Goal: Find specific page/section: Find specific page/section

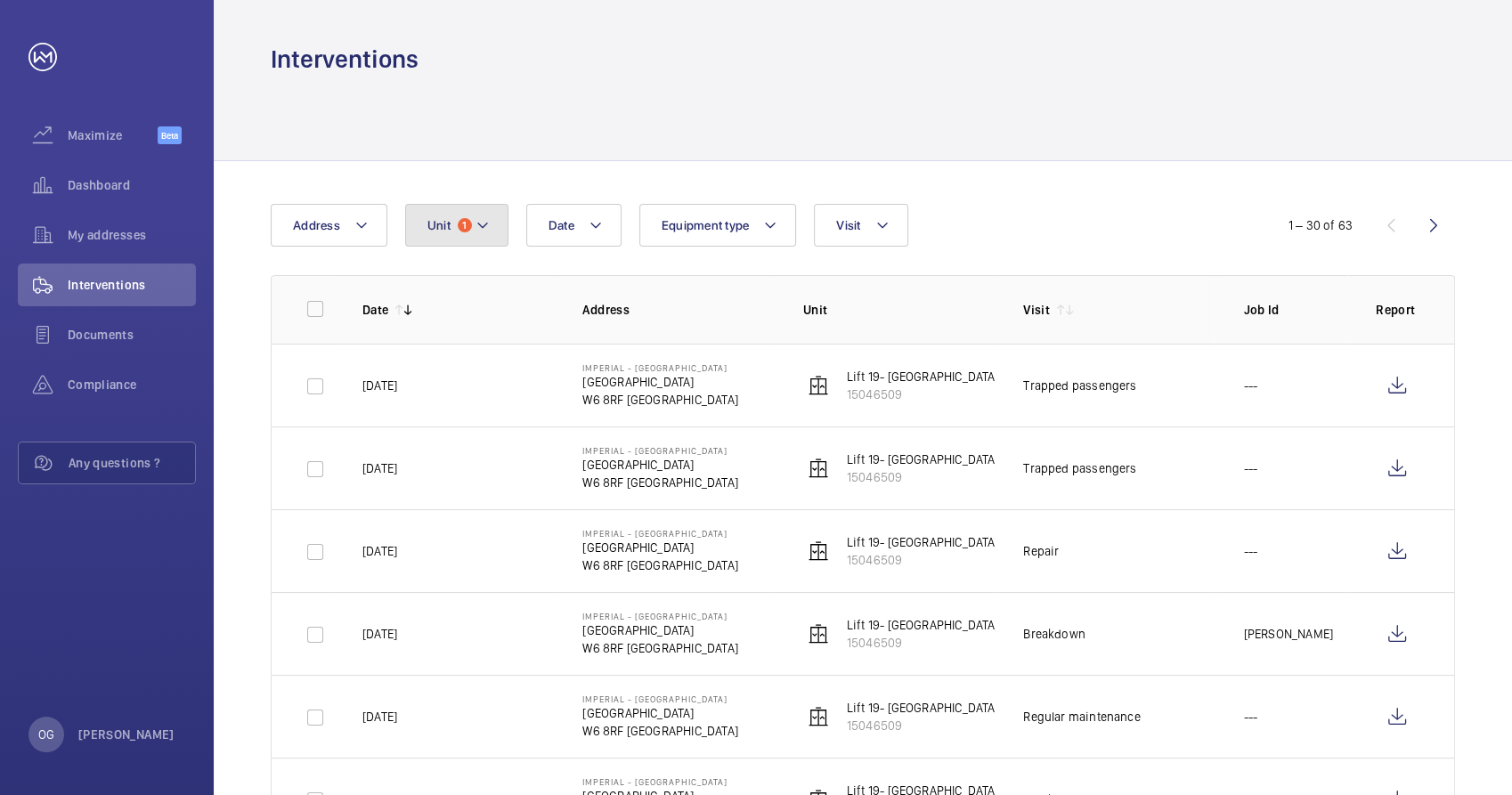
click at [426, 215] on button "Unit 1" at bounding box center [457, 225] width 103 height 43
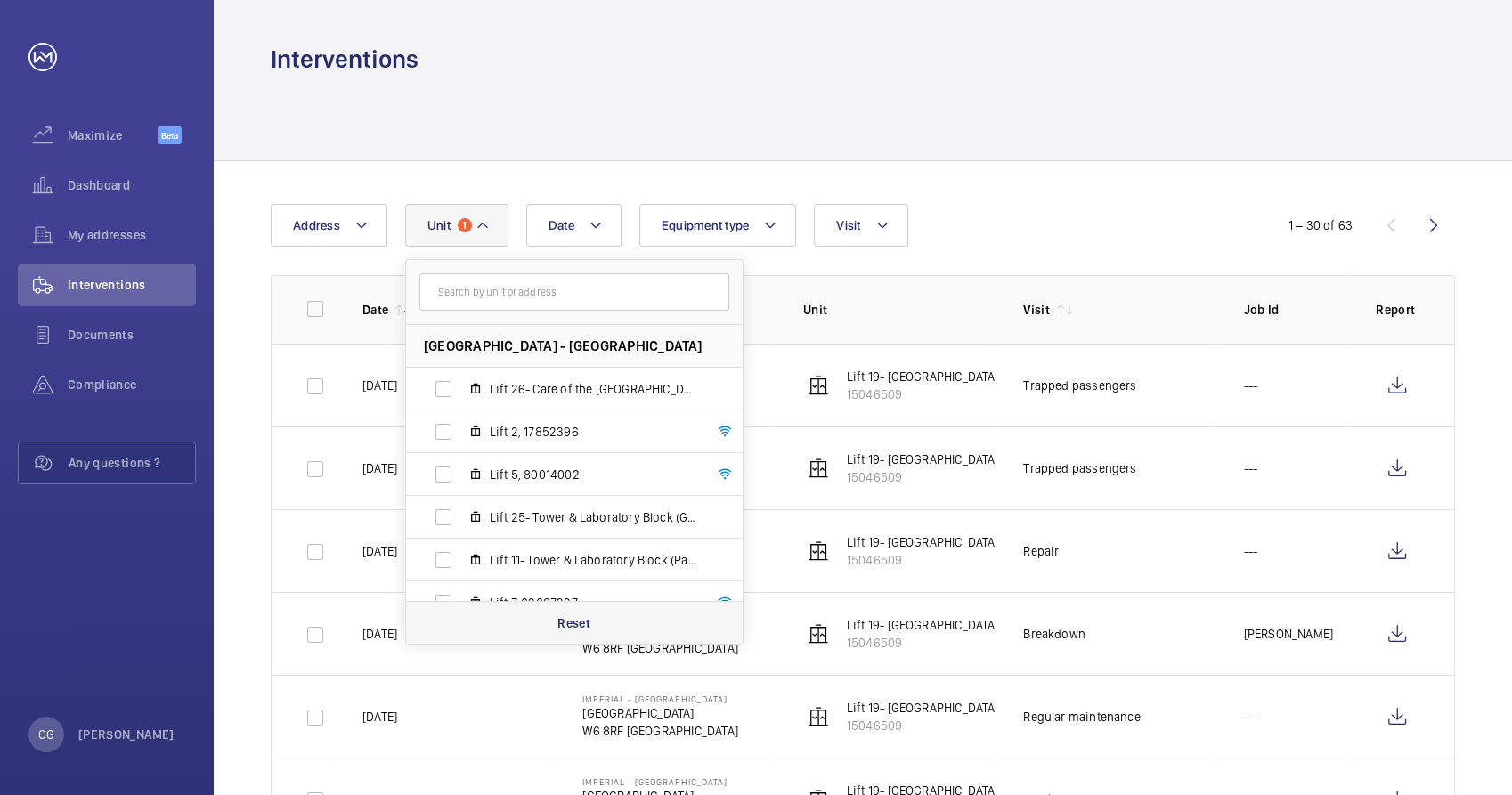
click at [570, 634] on div "Reset" at bounding box center [574, 622] width 337 height 43
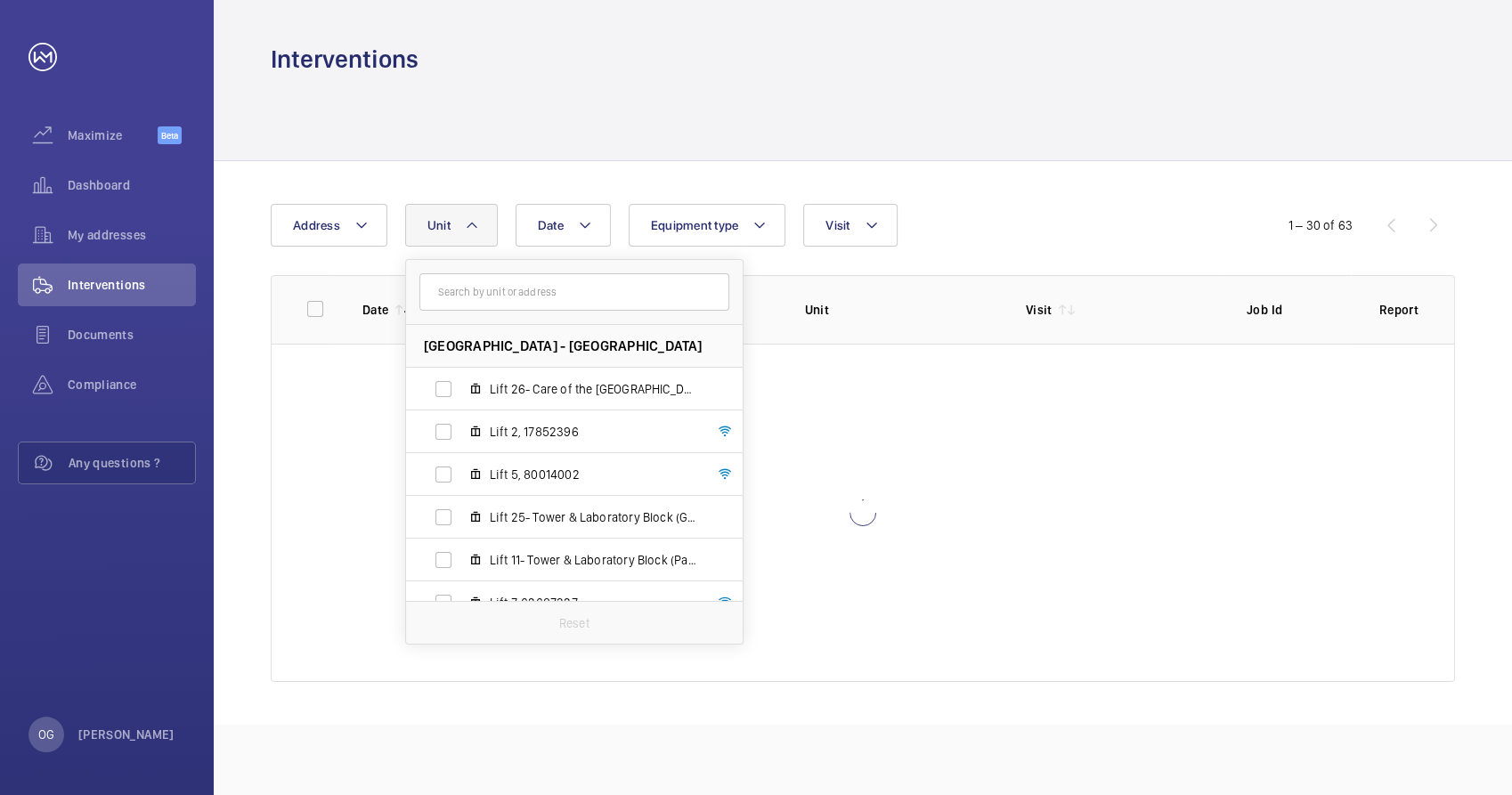
click at [995, 165] on div "Date Address Unit [GEOGRAPHIC_DATA] - [GEOGRAPHIC_DATA] Lift 26- Care of the [G…" at bounding box center [862, 442] width 1298 height 563
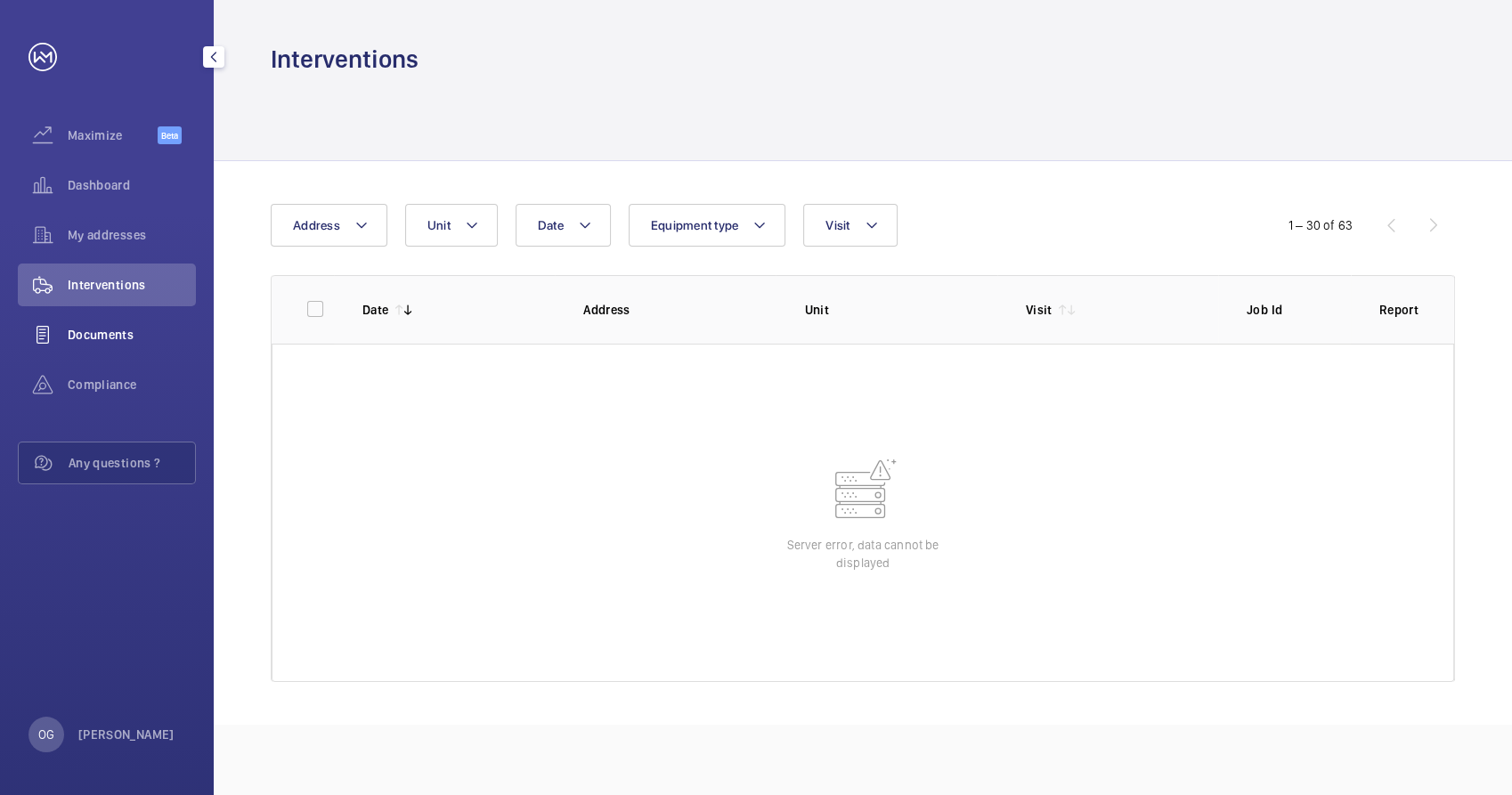
click at [141, 313] on div "Documents" at bounding box center [107, 335] width 178 height 43
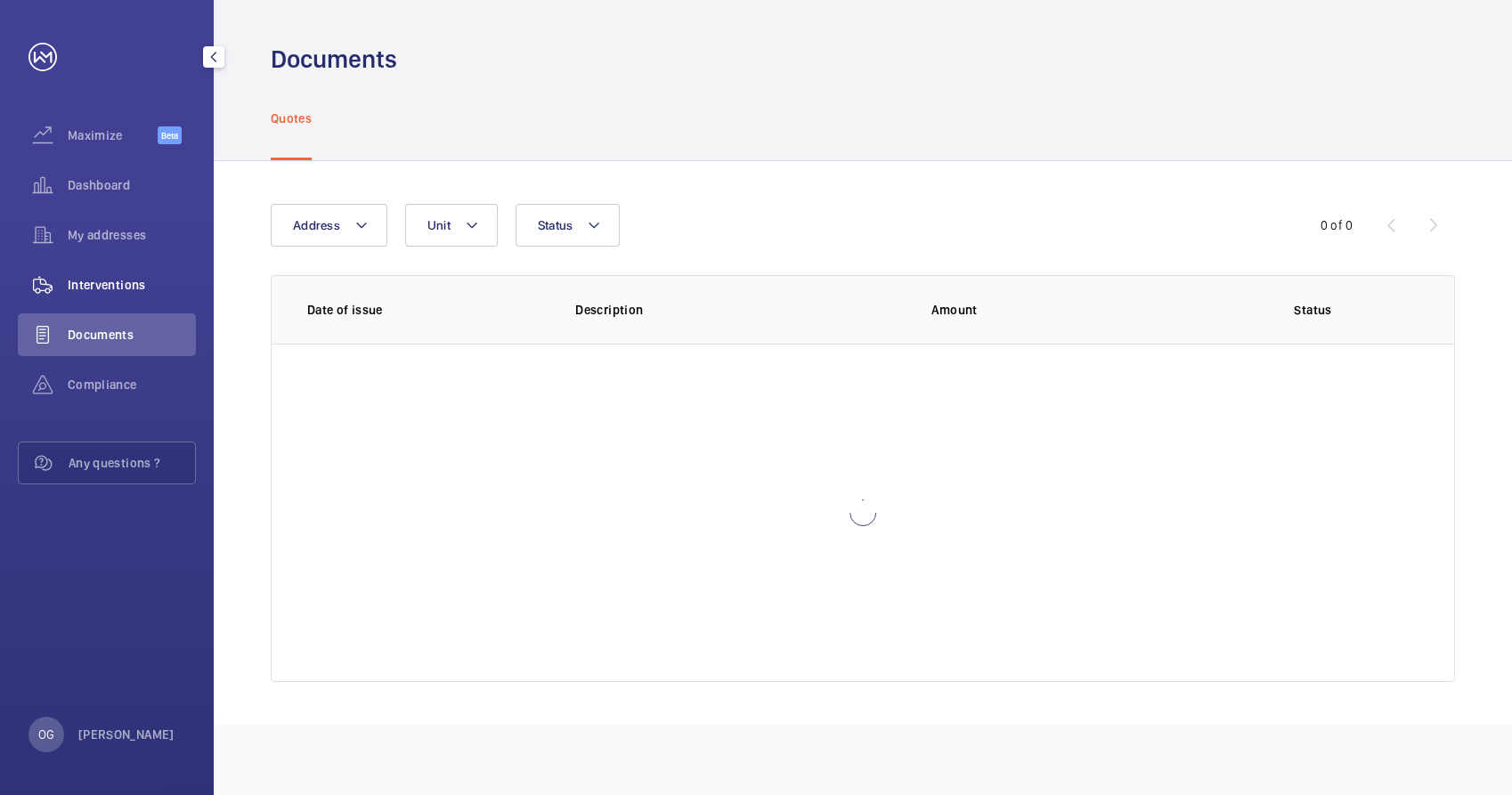
click at [144, 294] on div "Interventions" at bounding box center [107, 285] width 178 height 43
